Goal: Task Accomplishment & Management: Use online tool/utility

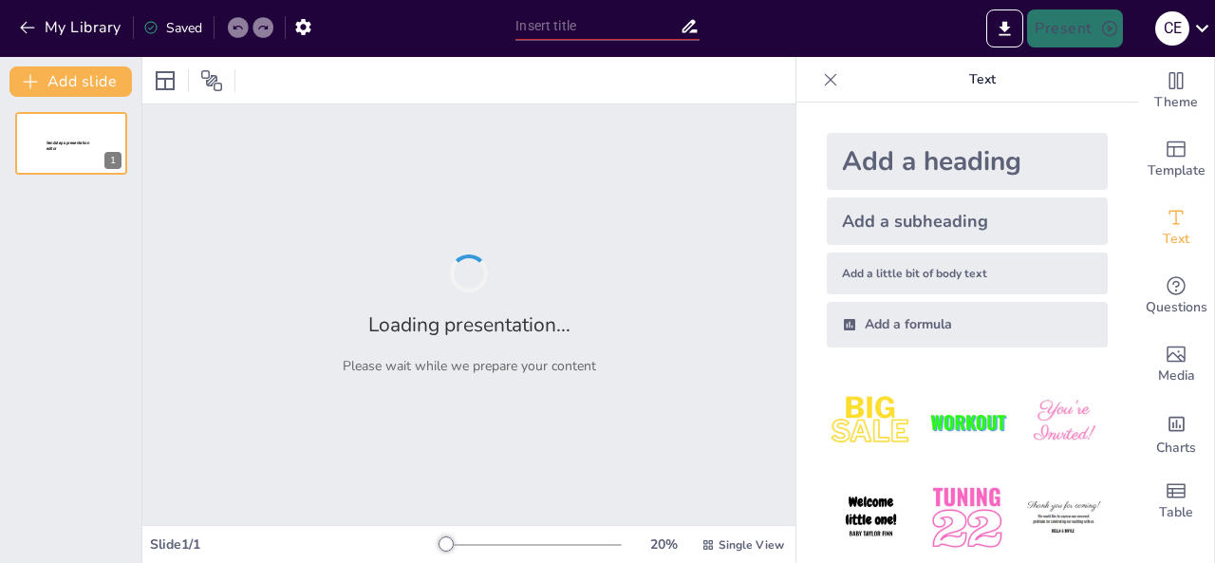
type input "Érzelmi és Szociális Érettség: Alapok az Iskolai Sikerhez"
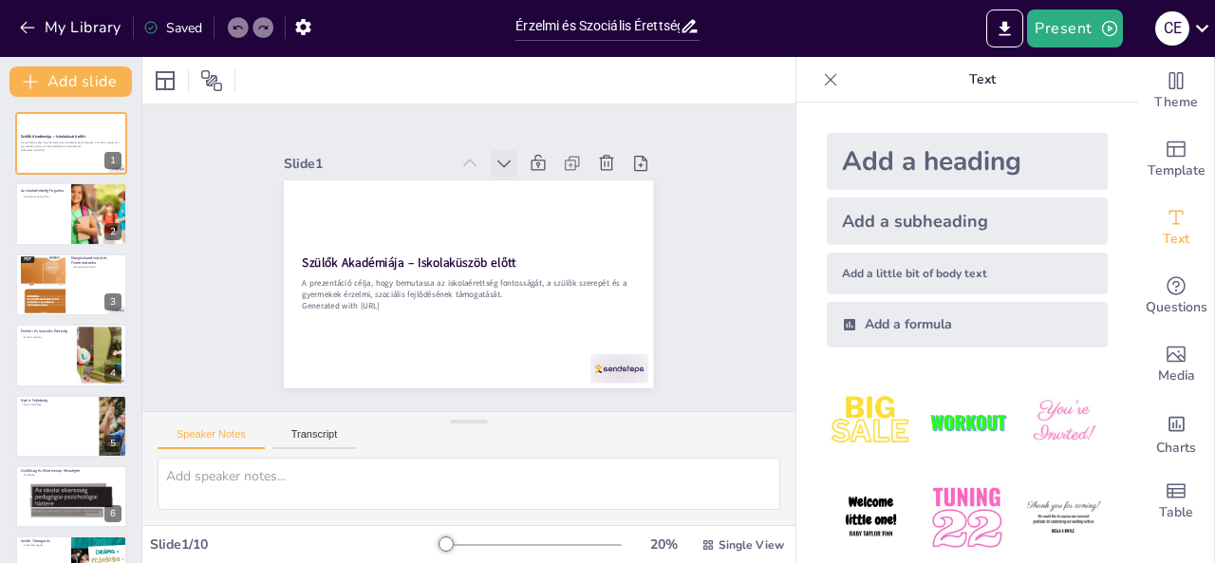
click at [527, 173] on icon at bounding box center [539, 185] width 25 height 25
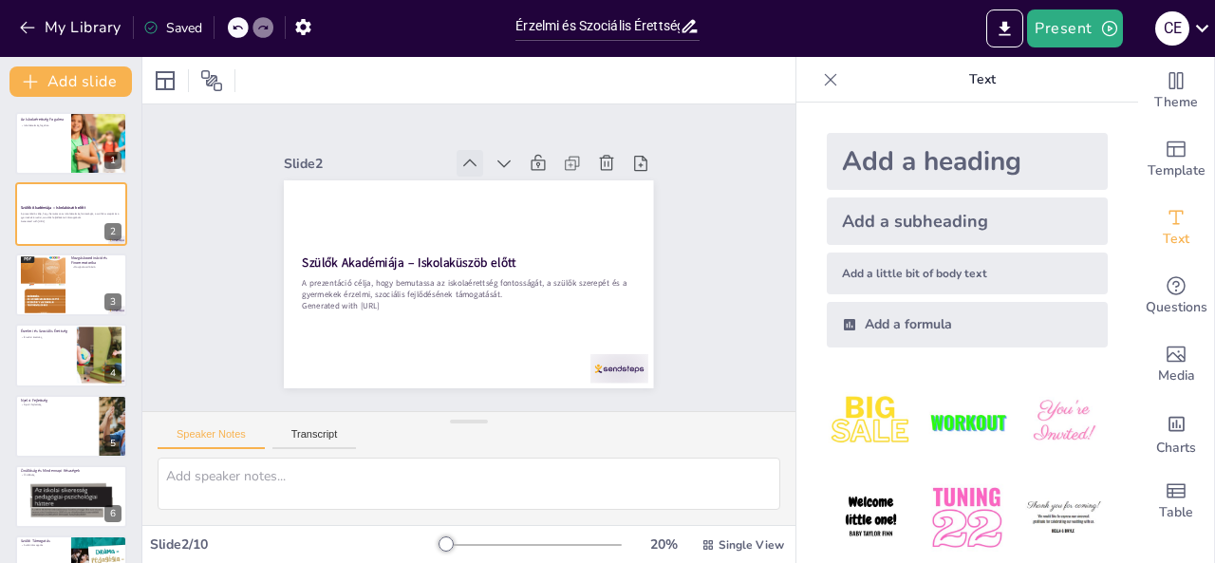
click at [461, 155] on icon at bounding box center [470, 163] width 19 height 19
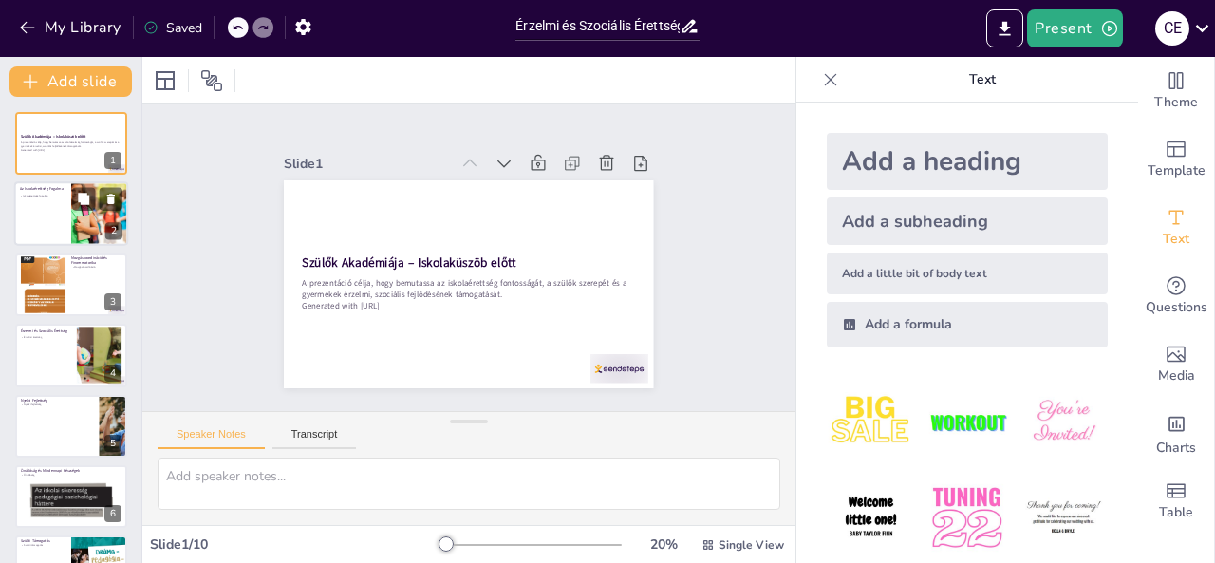
click at [41, 209] on div at bounding box center [71, 214] width 114 height 65
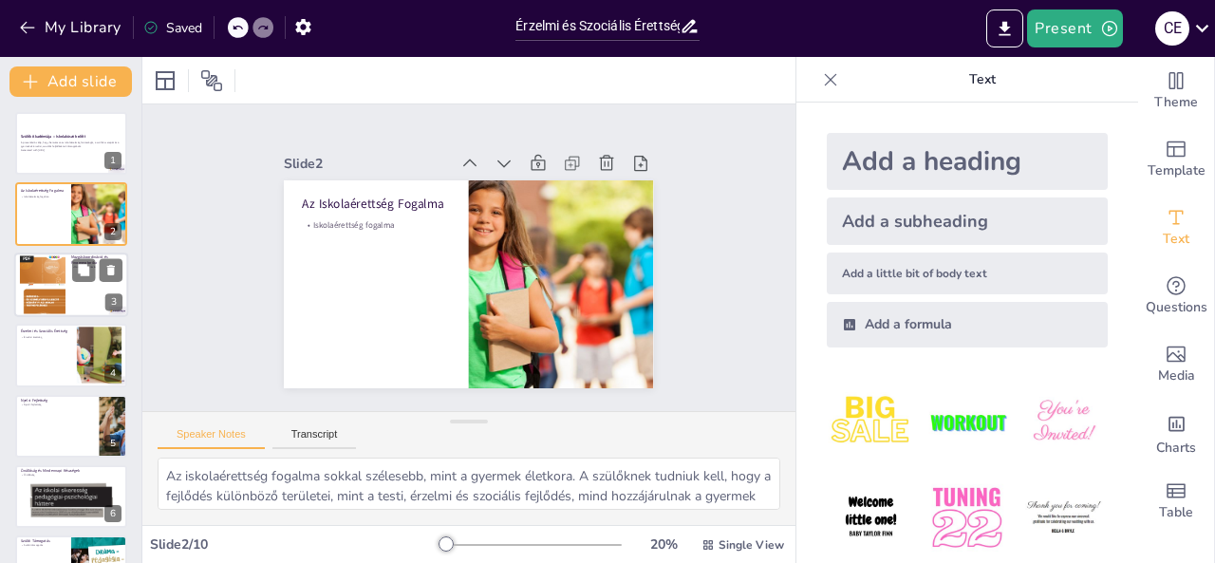
click at [84, 304] on div at bounding box center [71, 285] width 114 height 65
type textarea "A mozgáskoordináció fejlesztése elengedhetetlen a gyermekek iskolai sikeréhez. …"
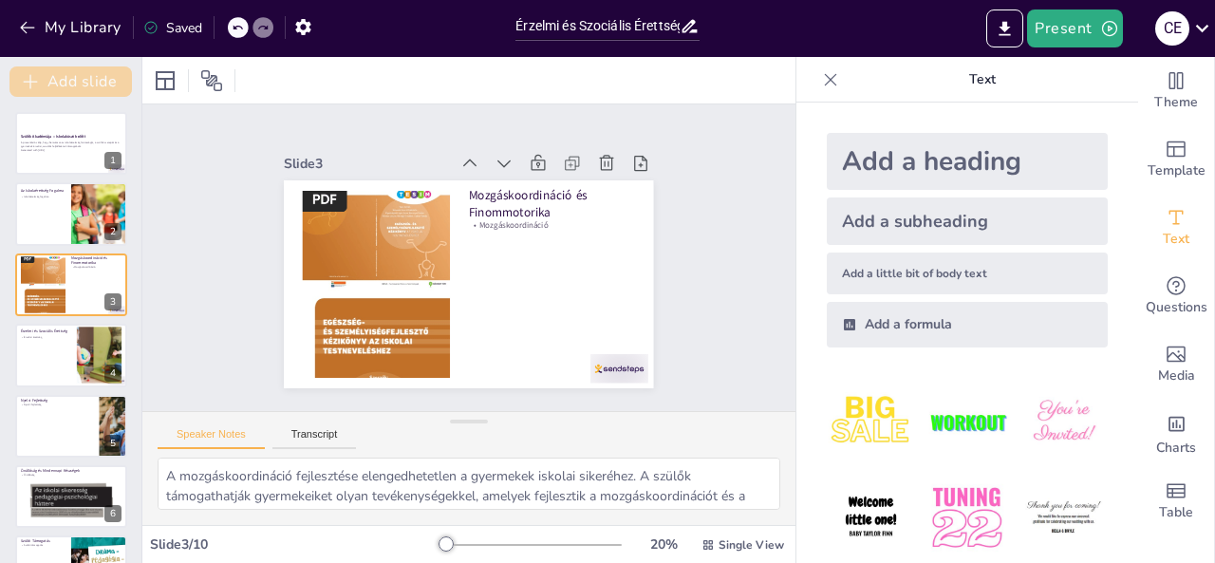
click at [90, 77] on button "Add slide" at bounding box center [70, 81] width 122 height 30
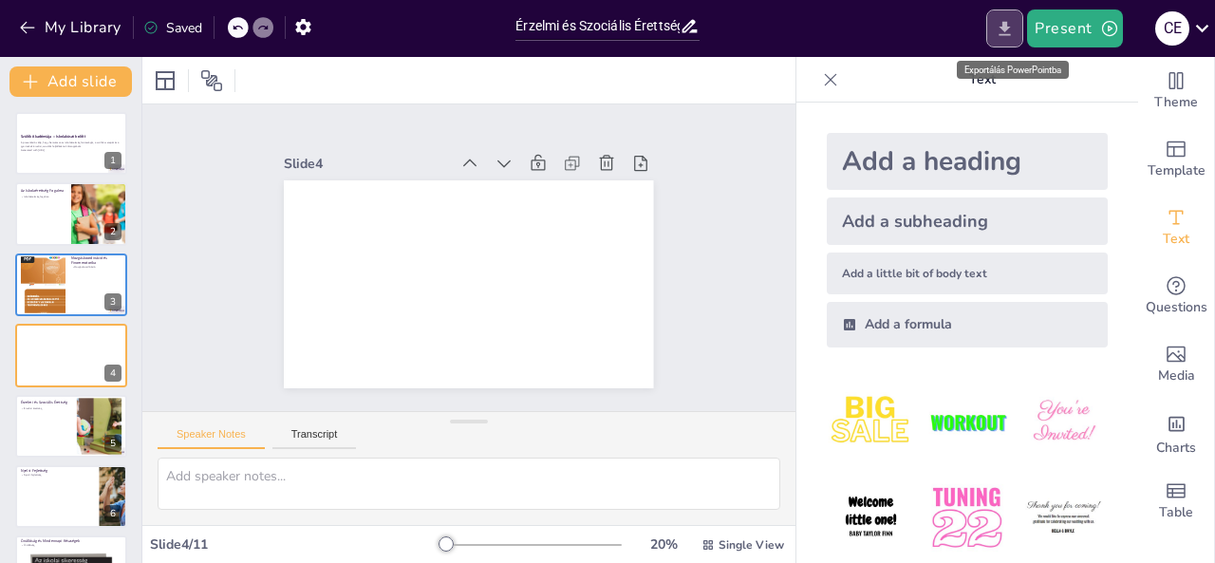
click at [1015, 33] on icon "Export to PowerPoint" at bounding box center [1005, 29] width 20 height 20
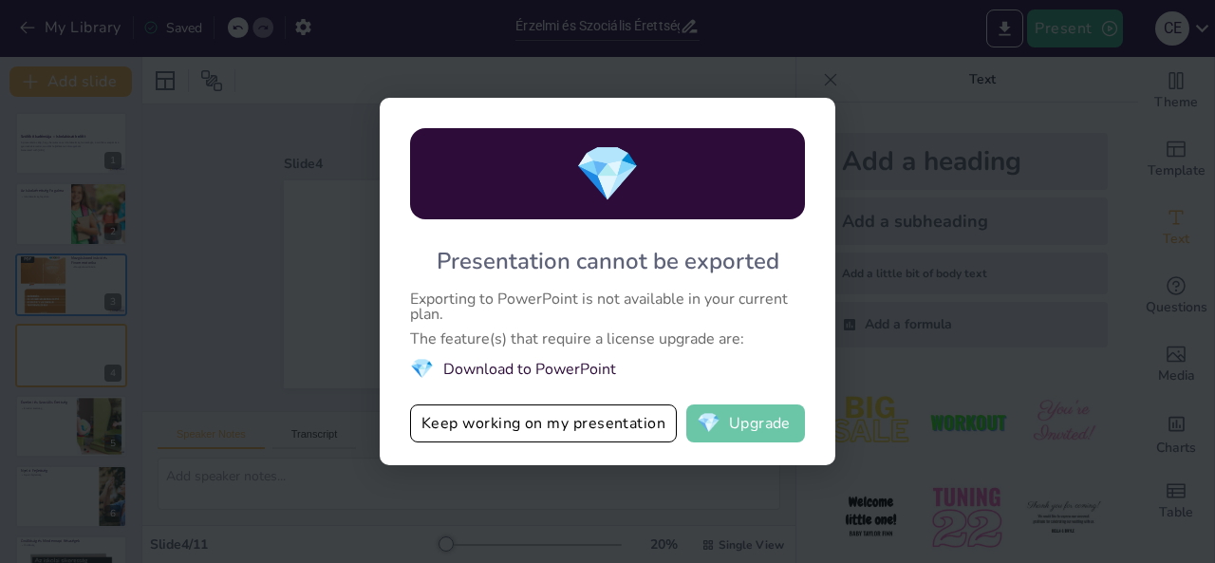
click at [758, 424] on button "💎 Upgrade" at bounding box center [745, 423] width 119 height 38
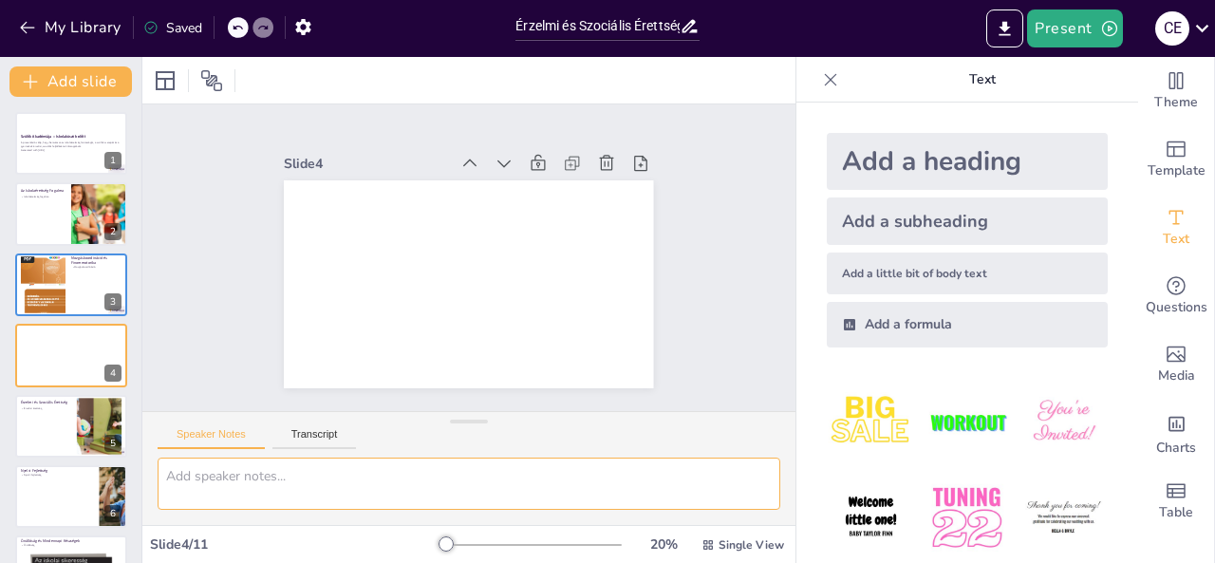
click at [326, 487] on textarea at bounding box center [469, 484] width 623 height 52
drag, startPoint x: 353, startPoint y: 471, endPoint x: 782, endPoint y: 362, distance: 442.8
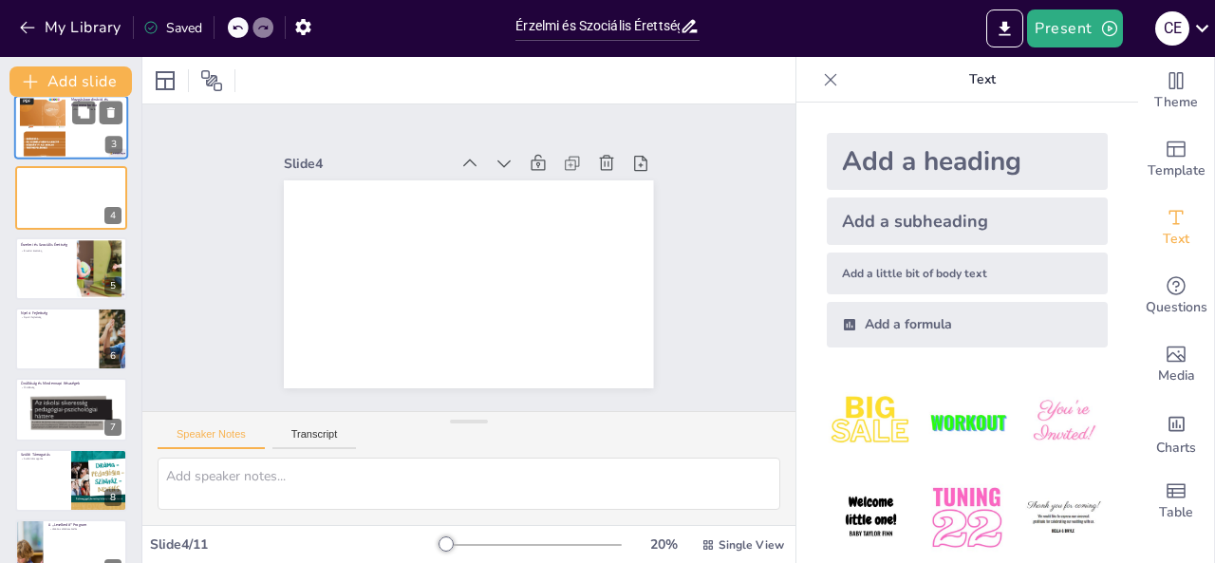
scroll to position [332, 0]
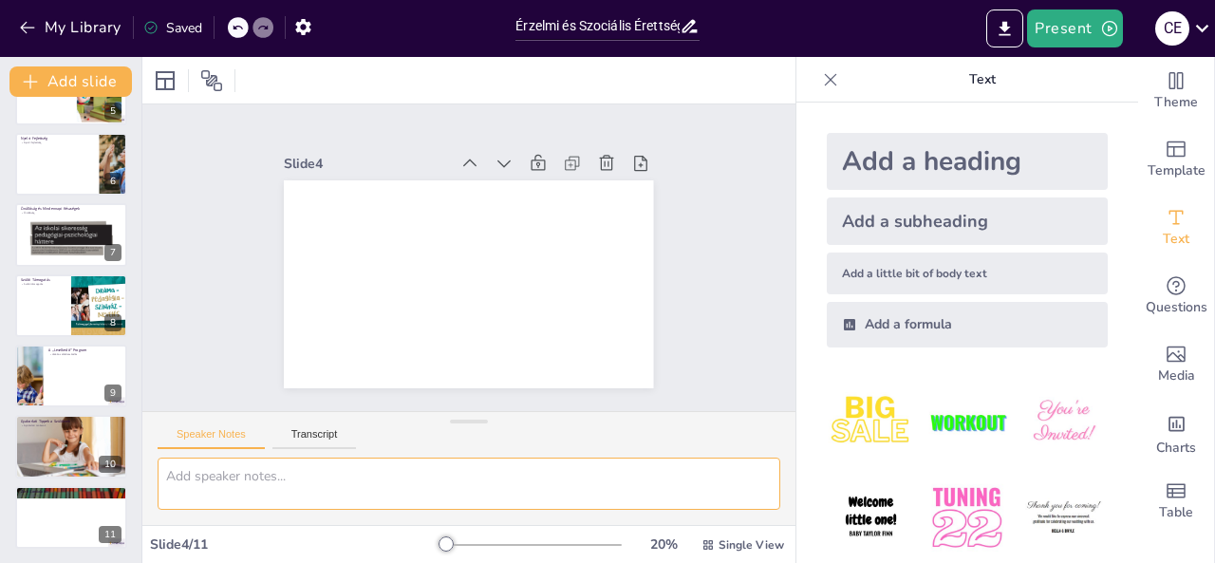
paste textarea "Törvényi háttér • A 2011. évi CXC. törvény a nemzeti köznevelésről kimondja, ho…"
type textarea "Törvényi háttér • A 2011. évi CXC. törvény a nemzeti köznevelésről kimondja, ho…"
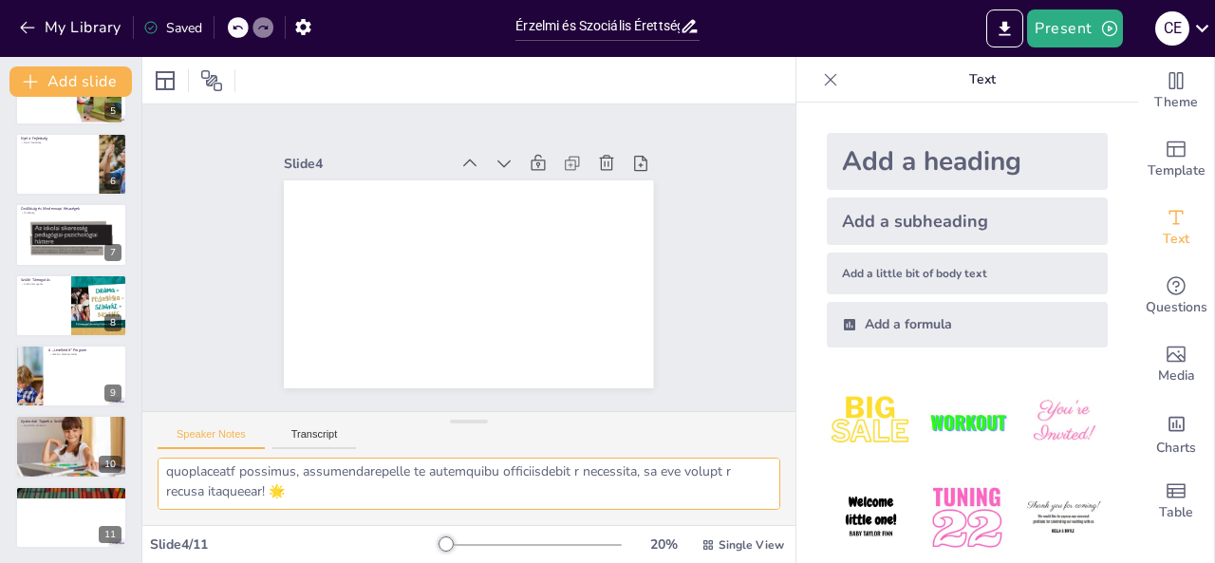
scroll to position [1179, 0]
click at [743, 548] on span "Single View" at bounding box center [752, 544] width 66 height 15
click at [797, 464] on div "Add a heading Add a subheading Add a little bit of body text Add a formula" at bounding box center [968, 333] width 342 height 461
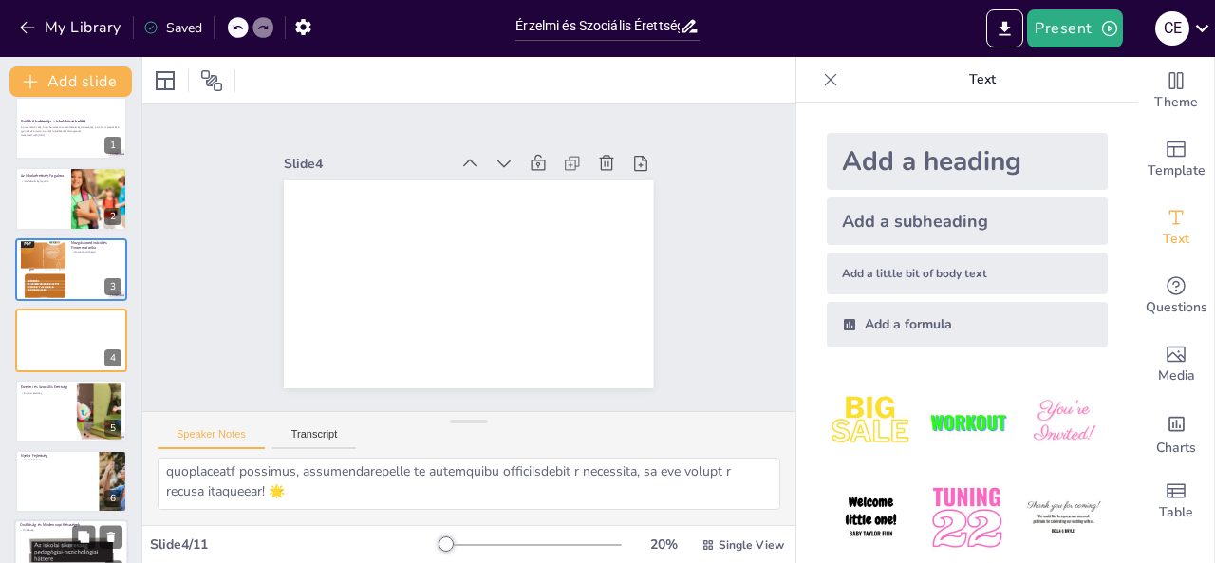
scroll to position [0, 0]
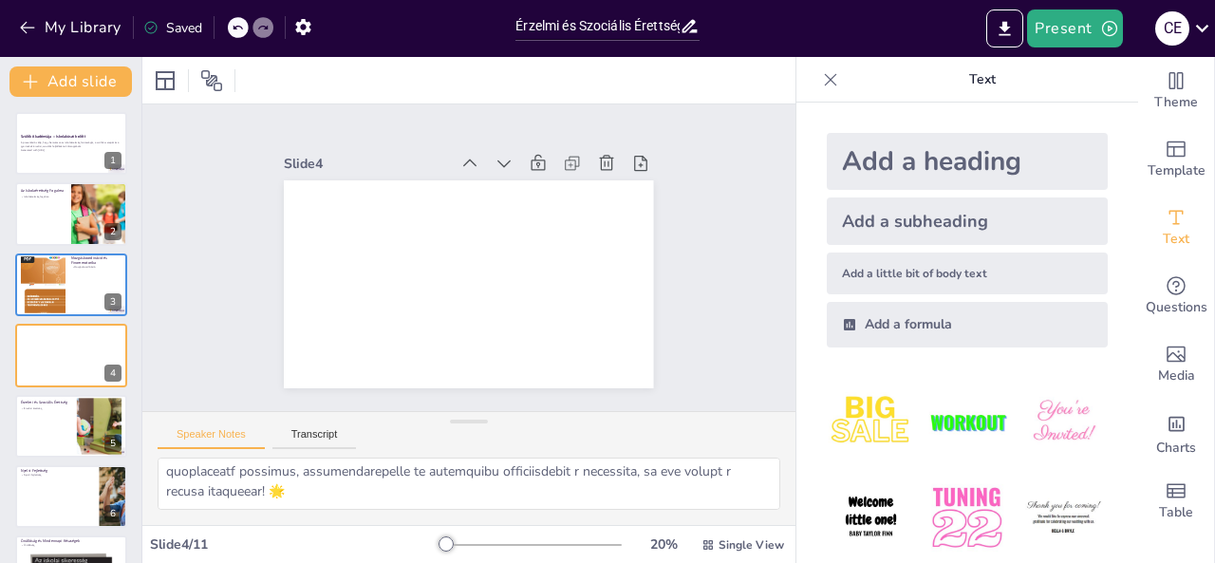
click at [968, 79] on p "Text" at bounding box center [982, 80] width 273 height 46
click at [889, 151] on div "Add a heading" at bounding box center [967, 161] width 281 height 57
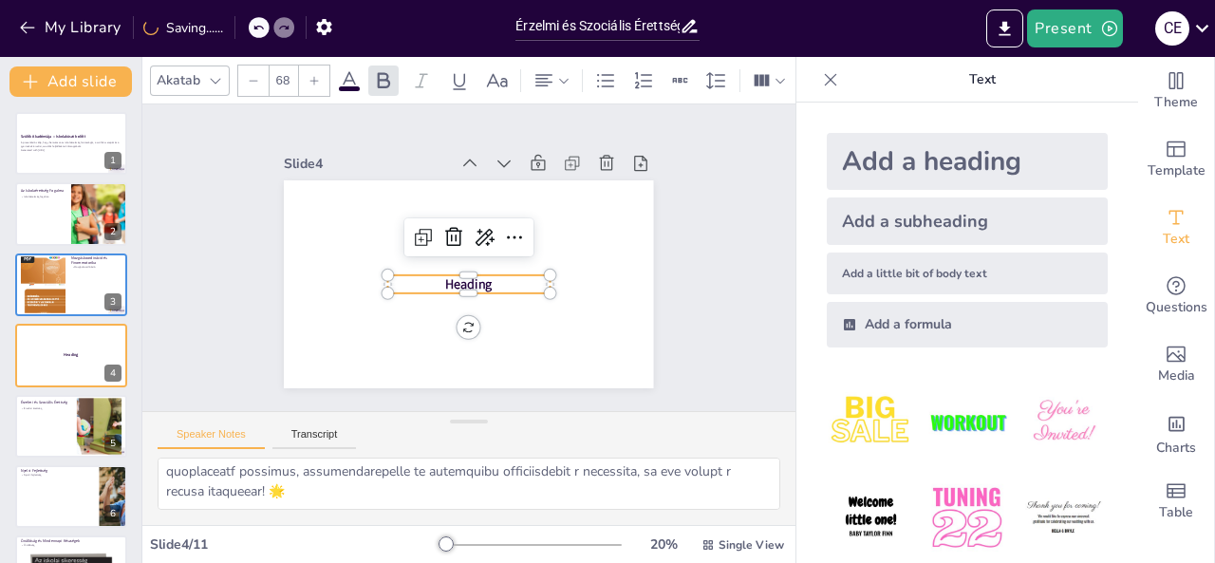
click at [889, 238] on div "Add a subheading" at bounding box center [967, 220] width 281 height 47
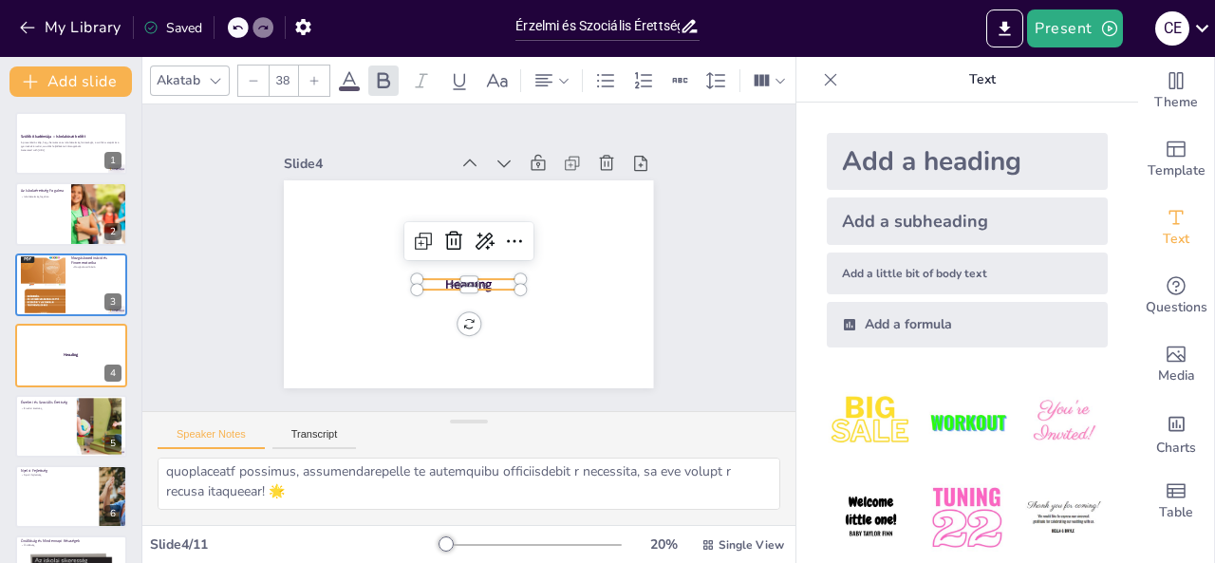
click at [868, 274] on div "Add a little bit of body text" at bounding box center [967, 274] width 281 height 42
type input "26"
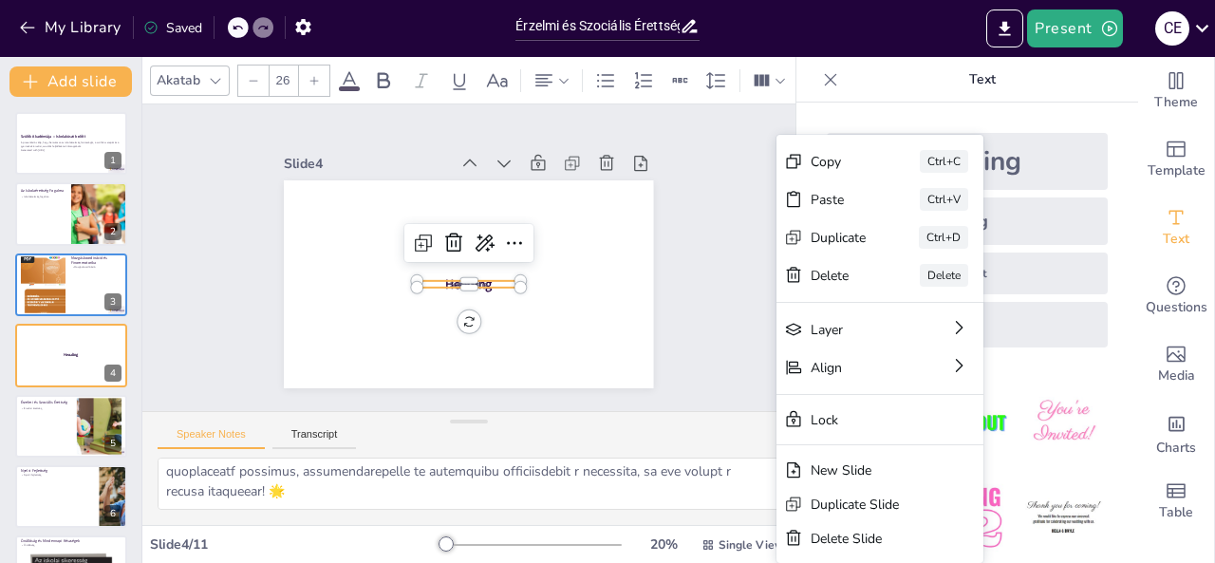
click at [816, 93] on div at bounding box center [831, 80] width 30 height 30
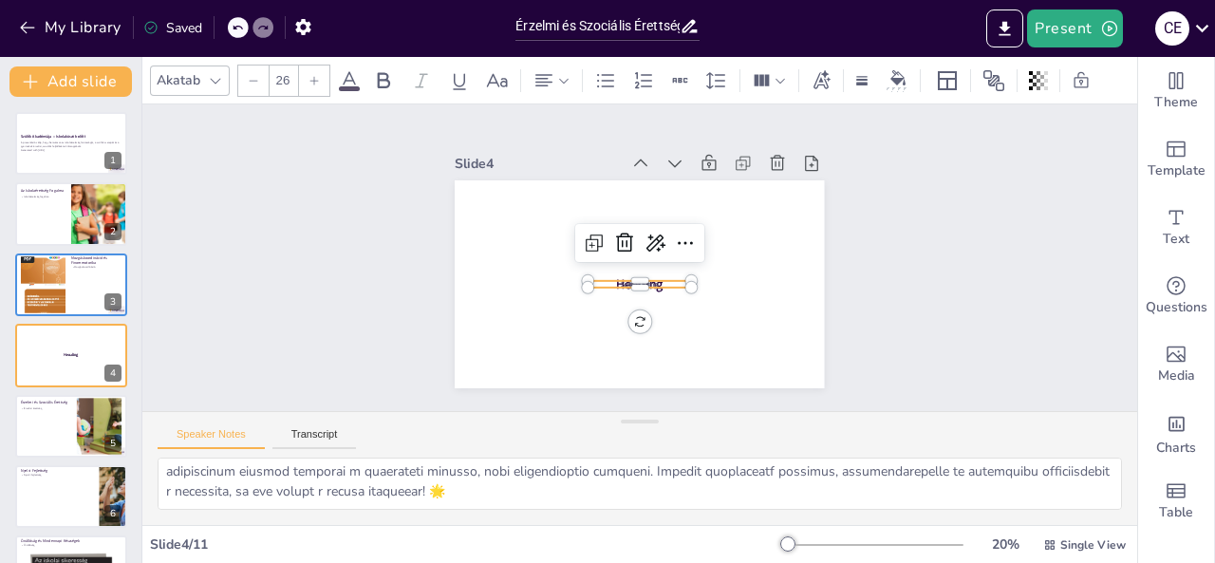
scroll to position [861, 0]
click at [15, 31] on button "My Library" at bounding box center [71, 27] width 115 height 30
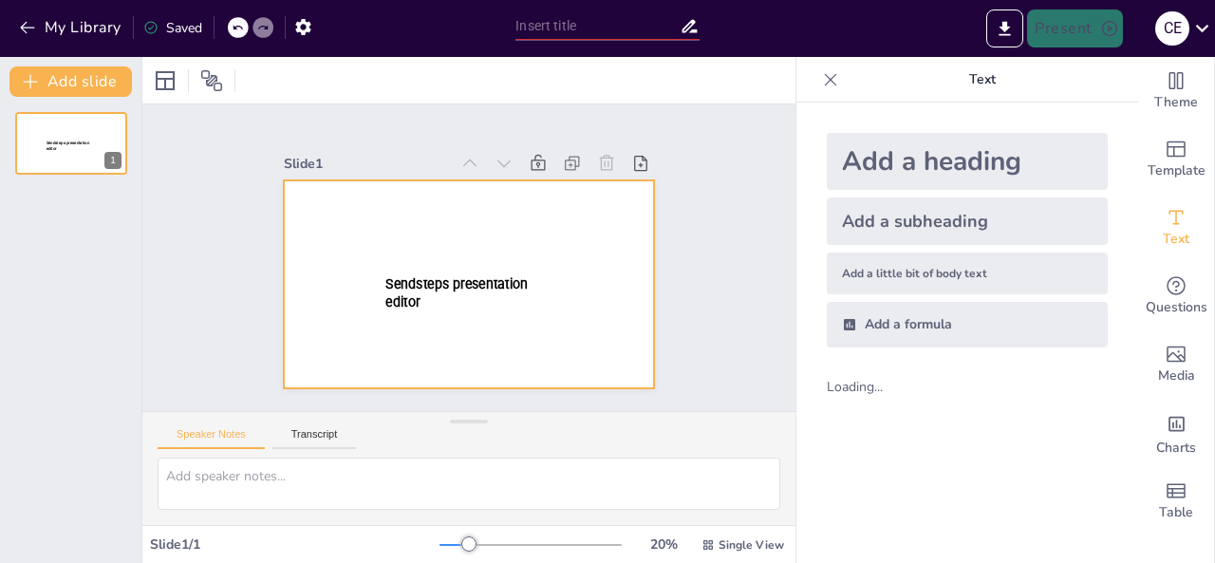
type input "Érzelmi és Szociális Érettség: Alapok az Iskolai Sikerhez"
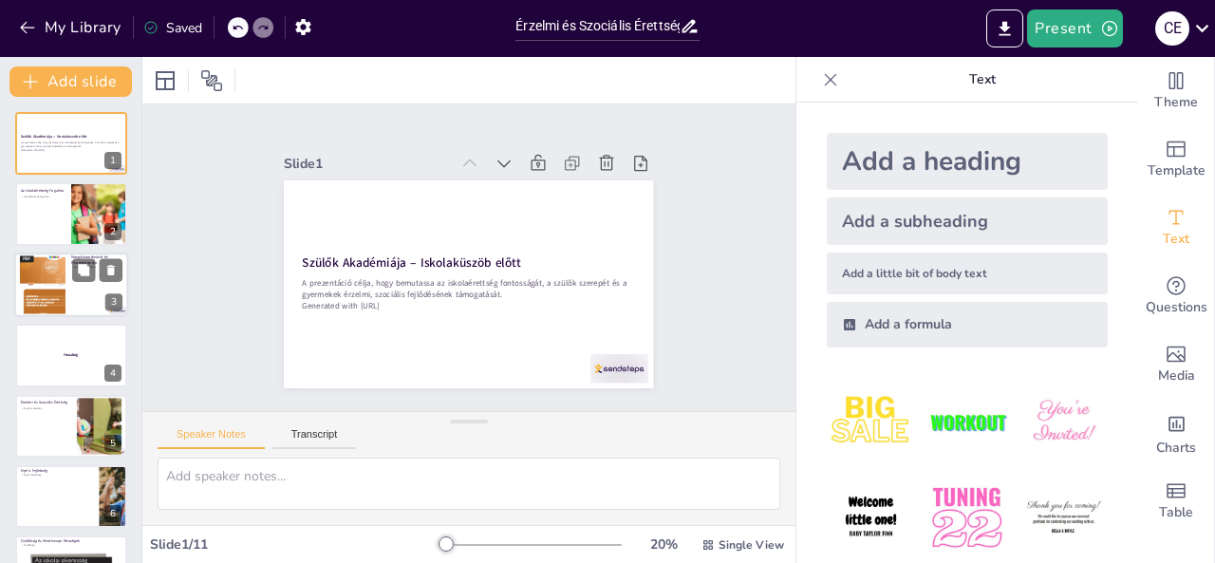
click at [87, 293] on div at bounding box center [71, 285] width 114 height 65
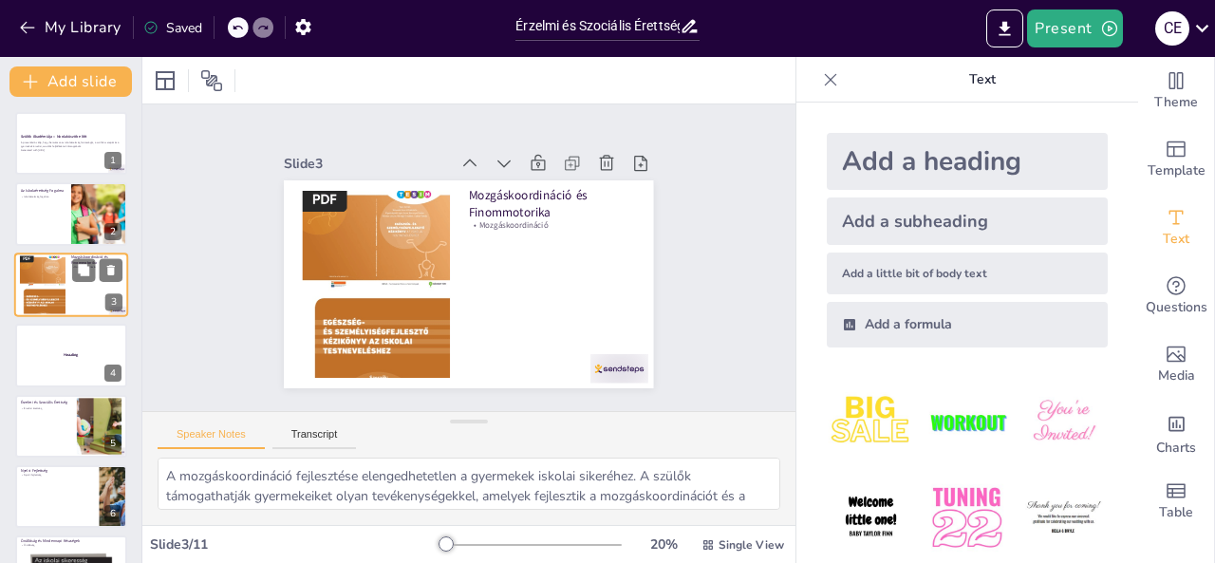
type textarea "A mozgáskoordináció fejlesztése elengedhetetlen a gyermekek iskolai sikeréhez. …"
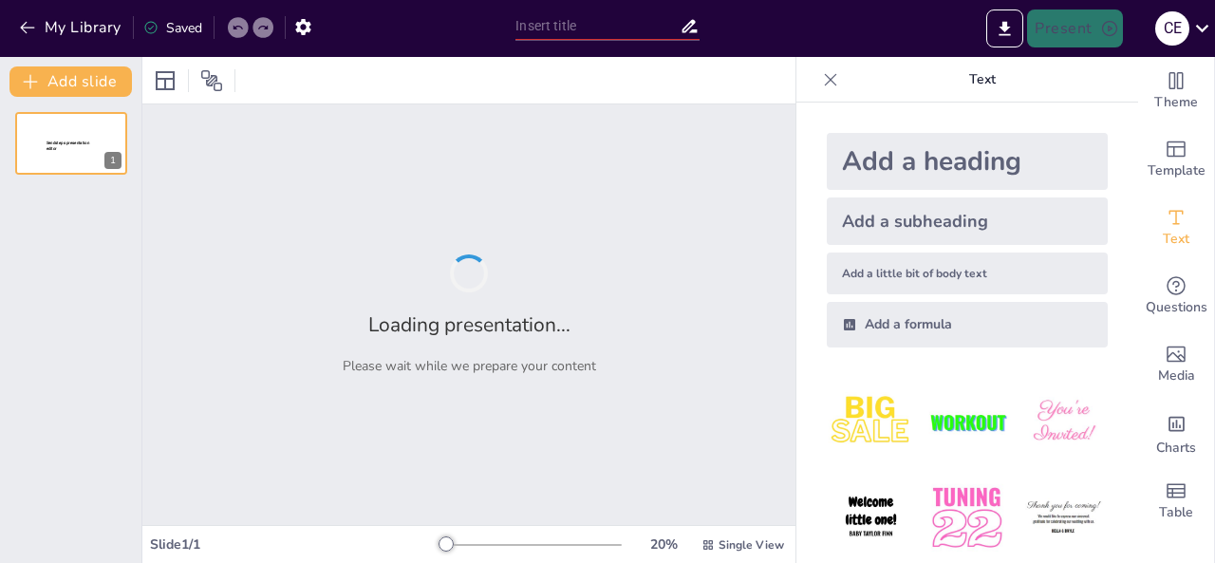
type input "Érzelmi és Szociális Érettség: Alapok az Iskolai Sikerhez"
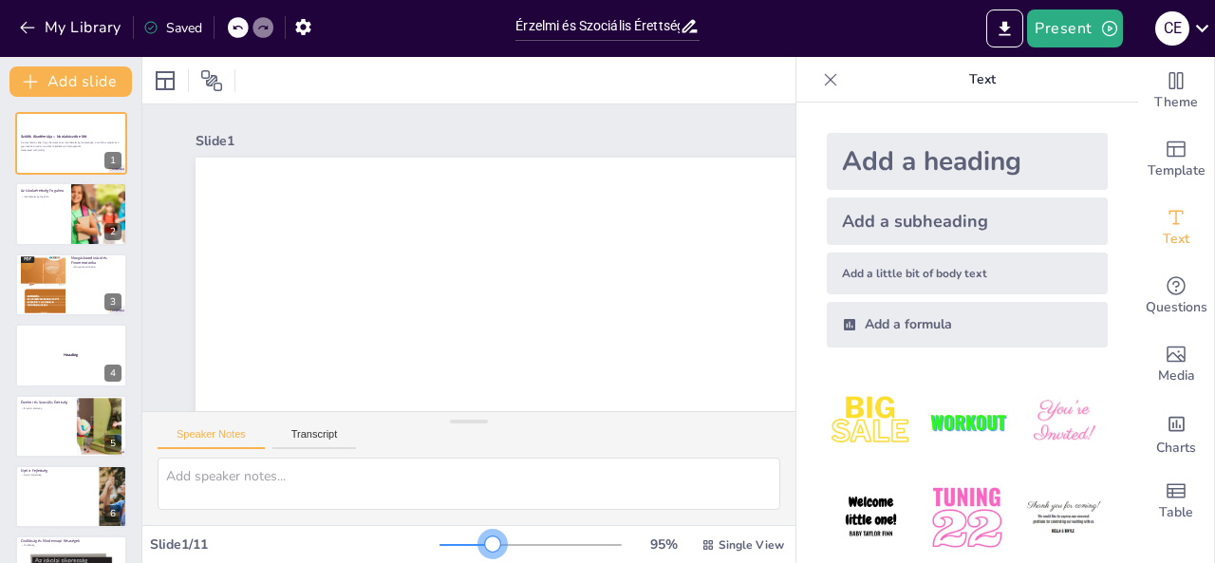
drag, startPoint x: 432, startPoint y: 542, endPoint x: 480, endPoint y: 550, distance: 49.0
click at [485, 550] on div at bounding box center [492, 543] width 15 height 15
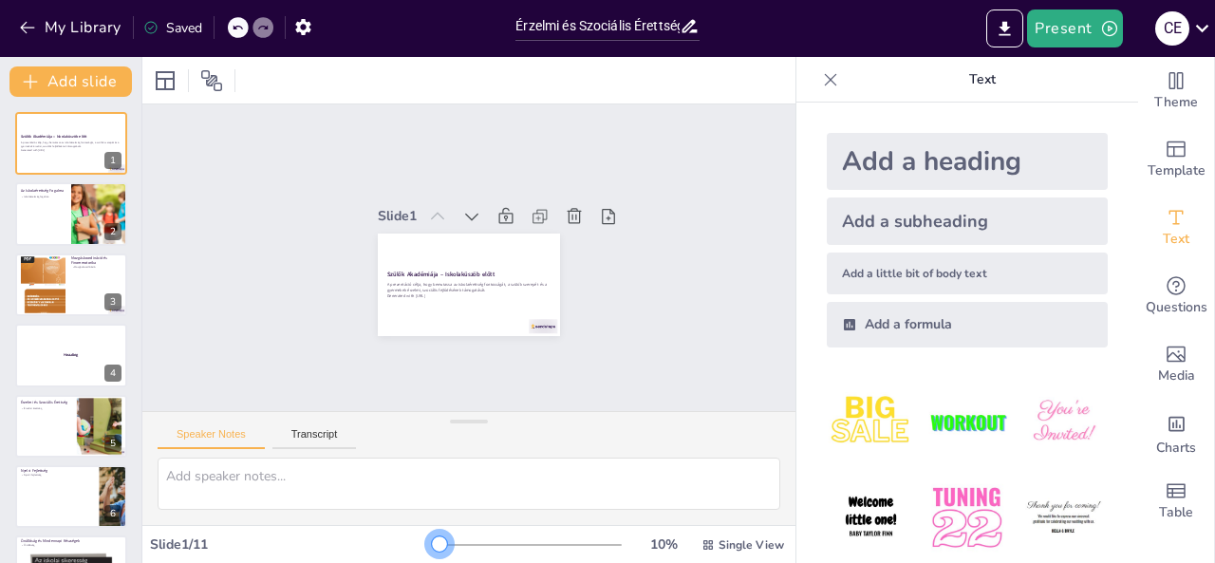
drag, startPoint x: 479, startPoint y: 546, endPoint x: 395, endPoint y: 550, distance: 84.6
click at [404, 554] on div "Slide 1 / 11 10 % Single View" at bounding box center [468, 545] width 653 height 30
click at [63, 290] on div at bounding box center [43, 284] width 46 height 61
type textarea "A mozgáskoordináció fejlesztése elengedhetetlen a gyermekek iskolai sikeréhez. …"
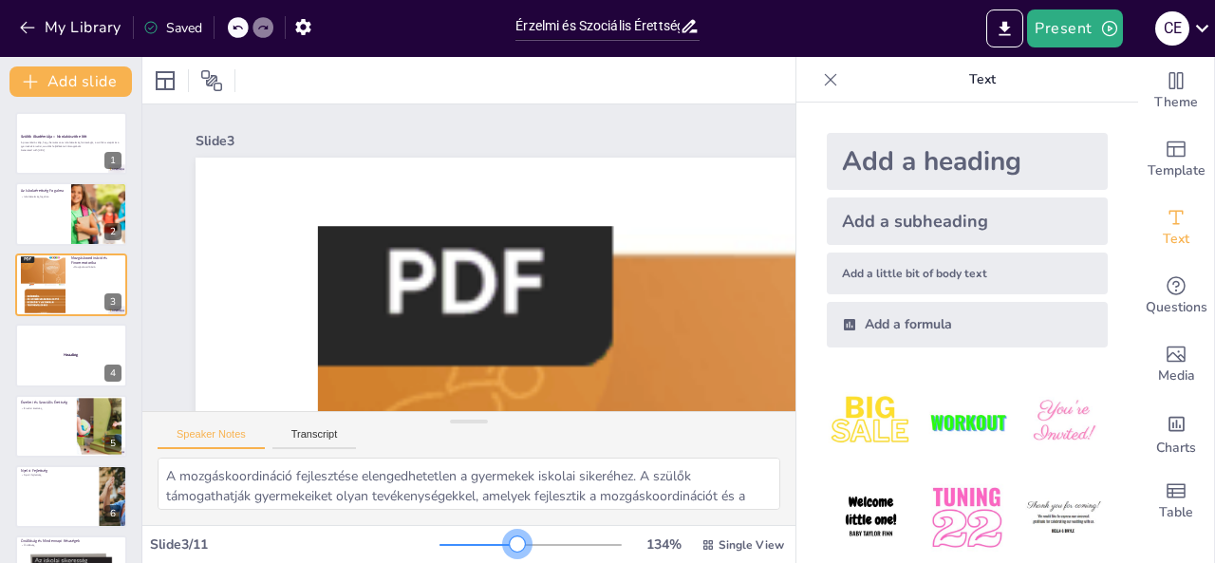
click at [505, 544] on div at bounding box center [531, 544] width 182 height 15
click at [475, 542] on div at bounding box center [531, 544] width 182 height 15
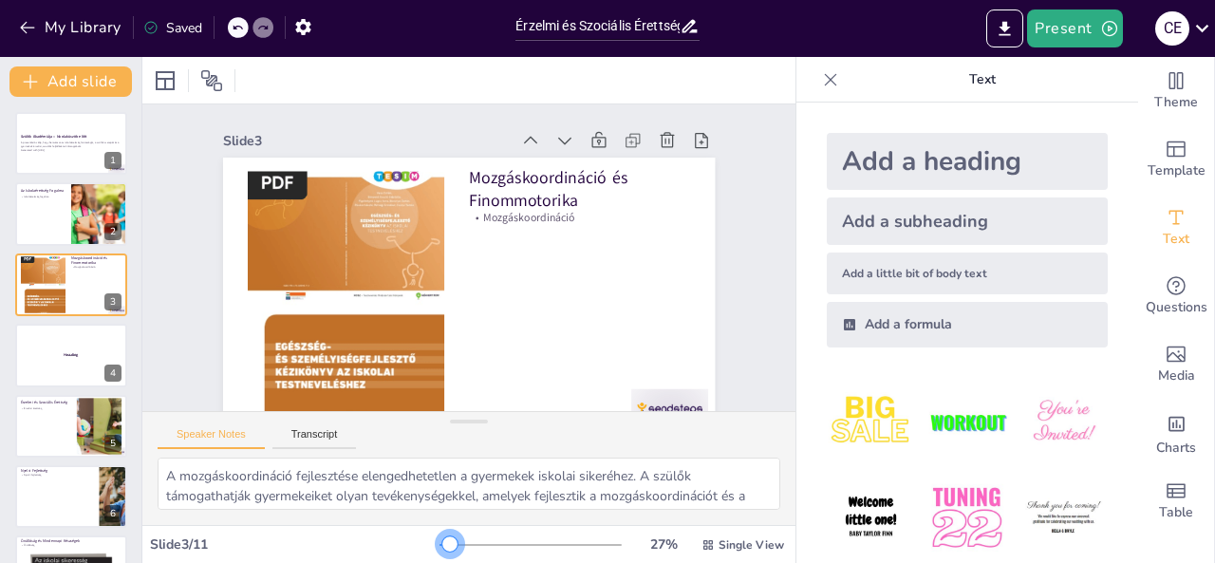
click at [440, 541] on div at bounding box center [531, 544] width 182 height 15
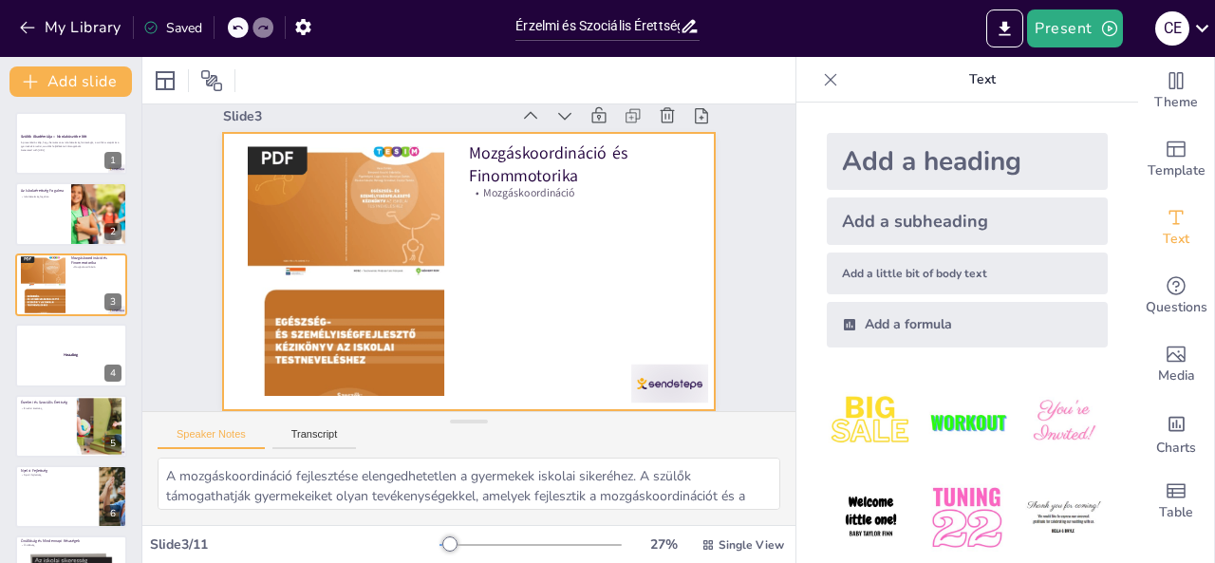
scroll to position [37, 0]
